Goal: Information Seeking & Learning: Learn about a topic

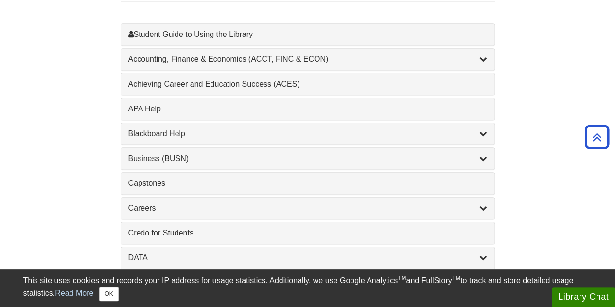
scroll to position [308, 0]
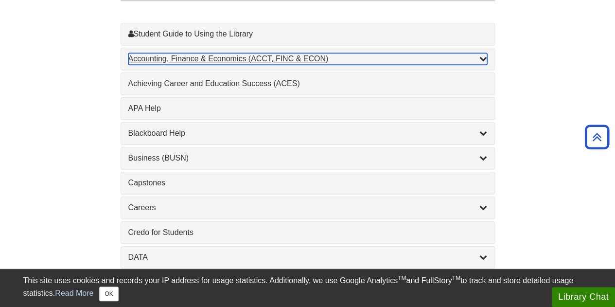
click at [245, 57] on div "Accounting, Finance & Economics (ACCT, FINC & ECON) , 4 guides" at bounding box center [307, 59] width 359 height 12
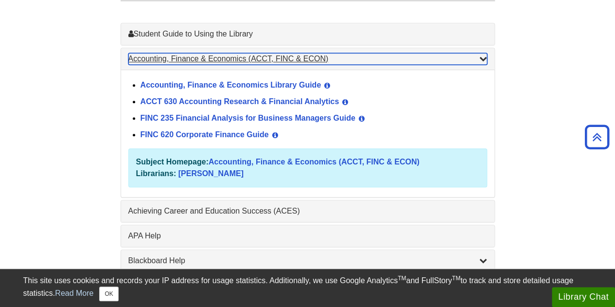
click at [245, 57] on div "Accounting, Finance & Economics (ACCT, FINC & ECON) , 4 guides" at bounding box center [307, 59] width 359 height 12
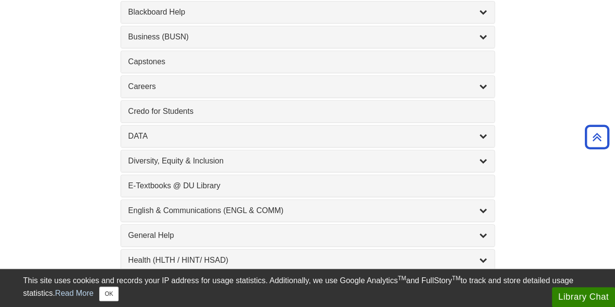
scroll to position [433, 0]
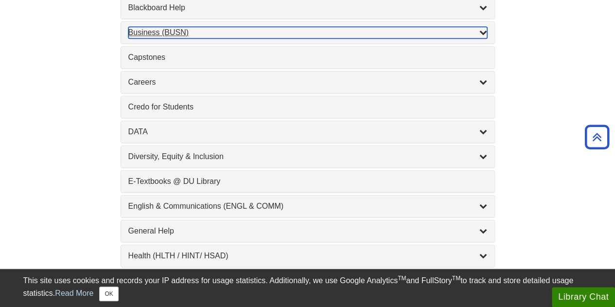
click at [257, 34] on div "Business (BUSN) , 9 guides" at bounding box center [307, 33] width 359 height 12
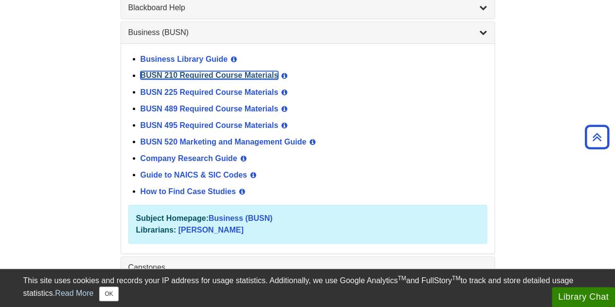
click at [258, 71] on link "BUSN 210 Required Course Materials" at bounding box center [209, 75] width 138 height 8
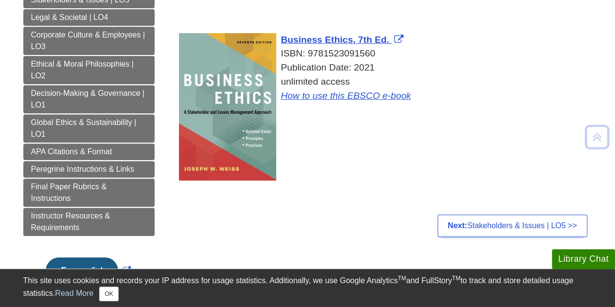
scroll to position [149, 0]
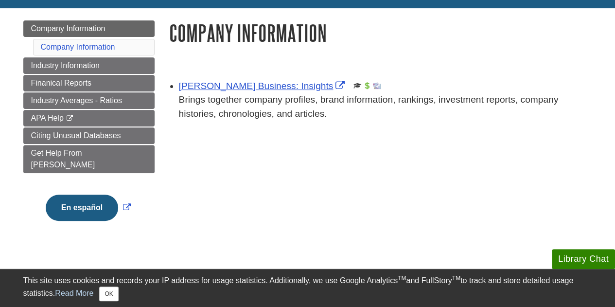
scroll to position [99, 0]
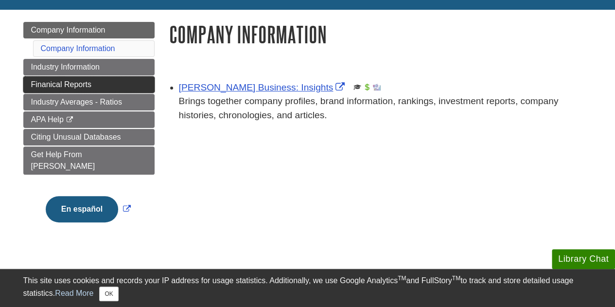
click at [86, 84] on span "Finanical Reports" at bounding box center [61, 84] width 61 height 8
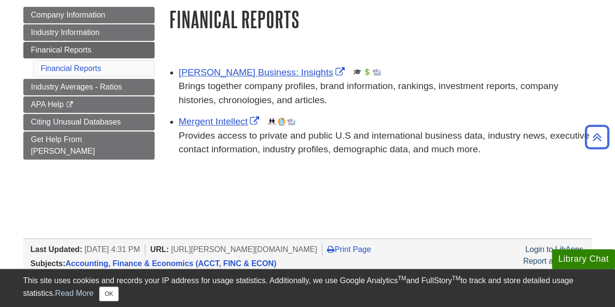
scroll to position [115, 0]
